Goal: Find specific page/section: Find specific page/section

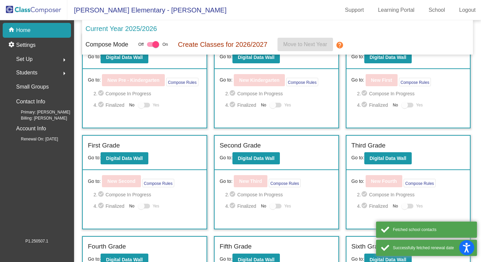
scroll to position [25, 0]
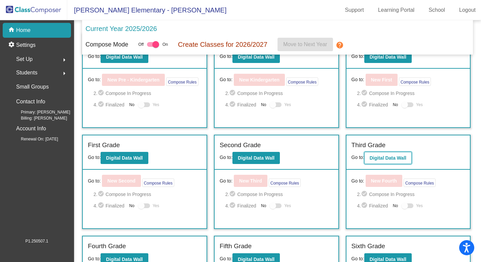
click at [376, 157] on b "Digital Data Wall" at bounding box center [388, 157] width 37 height 5
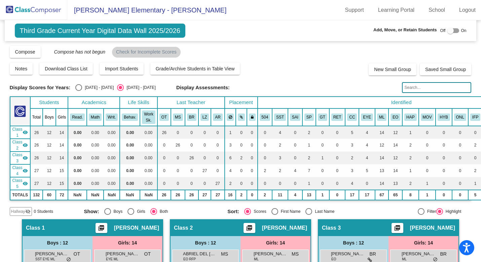
click at [82, 86] on div "[DATE] - [DATE]" at bounding box center [98, 87] width 32 height 6
click at [79, 91] on input "[DATE] - [DATE]" at bounding box center [78, 91] width 0 height 0
radio input "true"
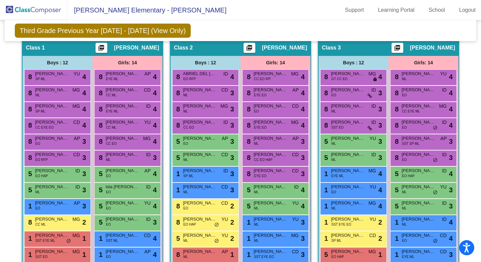
scroll to position [167, 0]
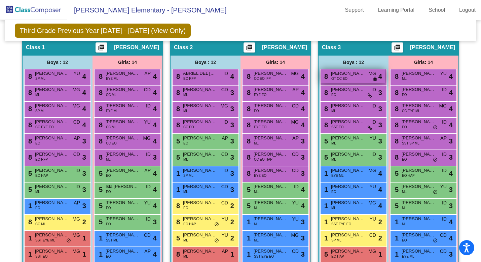
click at [346, 75] on span "[PERSON_NAME]" at bounding box center [348, 73] width 34 height 7
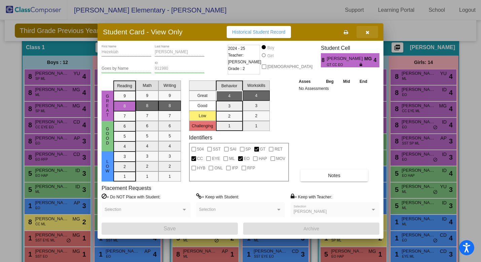
click at [367, 33] on icon "button" at bounding box center [368, 32] width 4 height 5
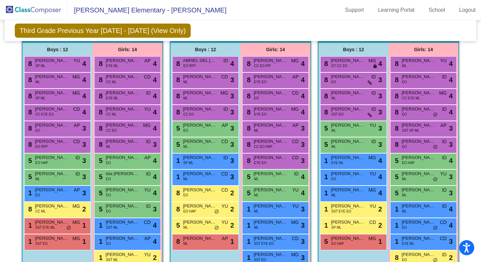
scroll to position [178, 0]
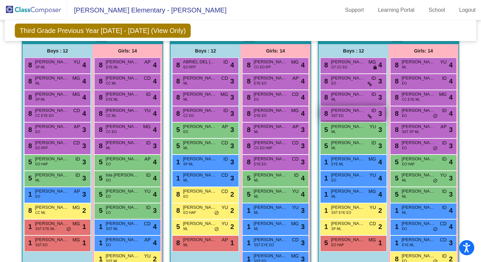
click at [355, 117] on div "8 [PERSON_NAME] SST EO ID lock do_not_disturb_alt 3" at bounding box center [352, 113] width 64 height 14
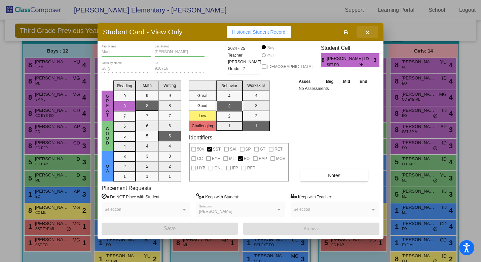
click at [370, 35] on button "button" at bounding box center [367, 32] width 22 height 12
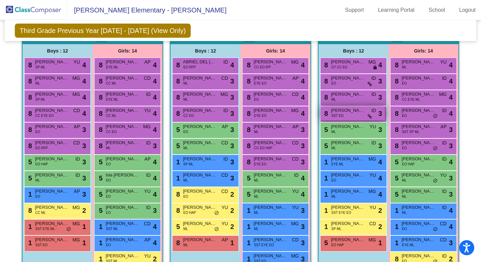
click at [334, 117] on span "SST EO" at bounding box center [337, 115] width 12 height 5
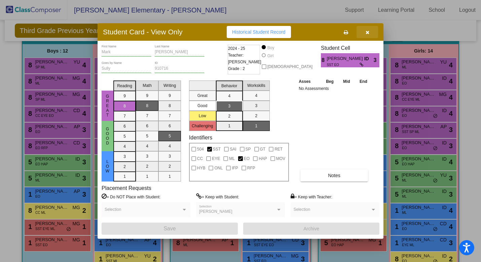
click at [370, 34] on button "button" at bounding box center [367, 32] width 22 height 12
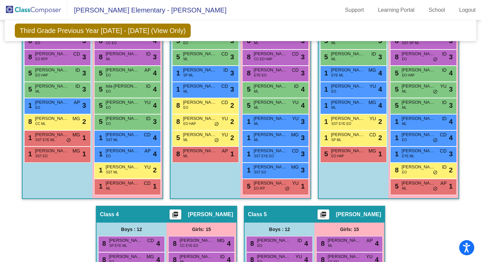
scroll to position [148, 0]
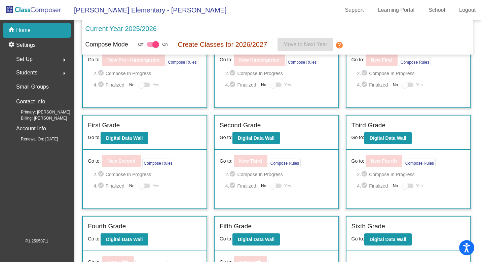
scroll to position [93, 0]
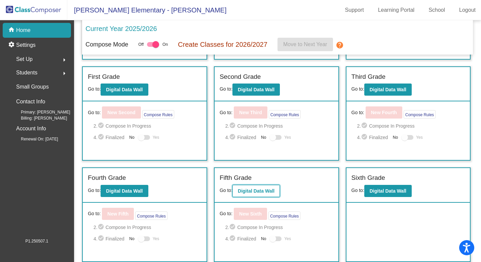
click at [266, 190] on b "Digital Data Wall" at bounding box center [256, 190] width 37 height 5
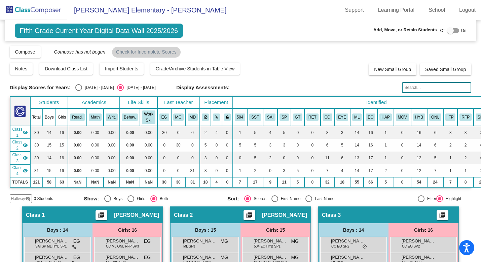
click at [84, 89] on div "[DATE] - [DATE]" at bounding box center [98, 87] width 32 height 6
click at [79, 91] on input "[DATE] - [DATE]" at bounding box center [78, 91] width 0 height 0
radio input "true"
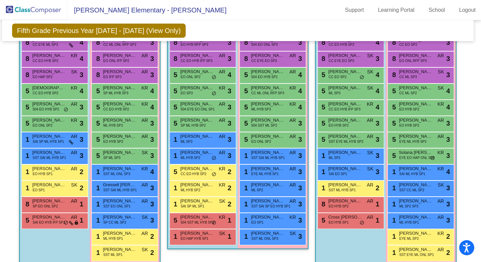
scroll to position [221, 3]
